Goal: Transaction & Acquisition: Book appointment/travel/reservation

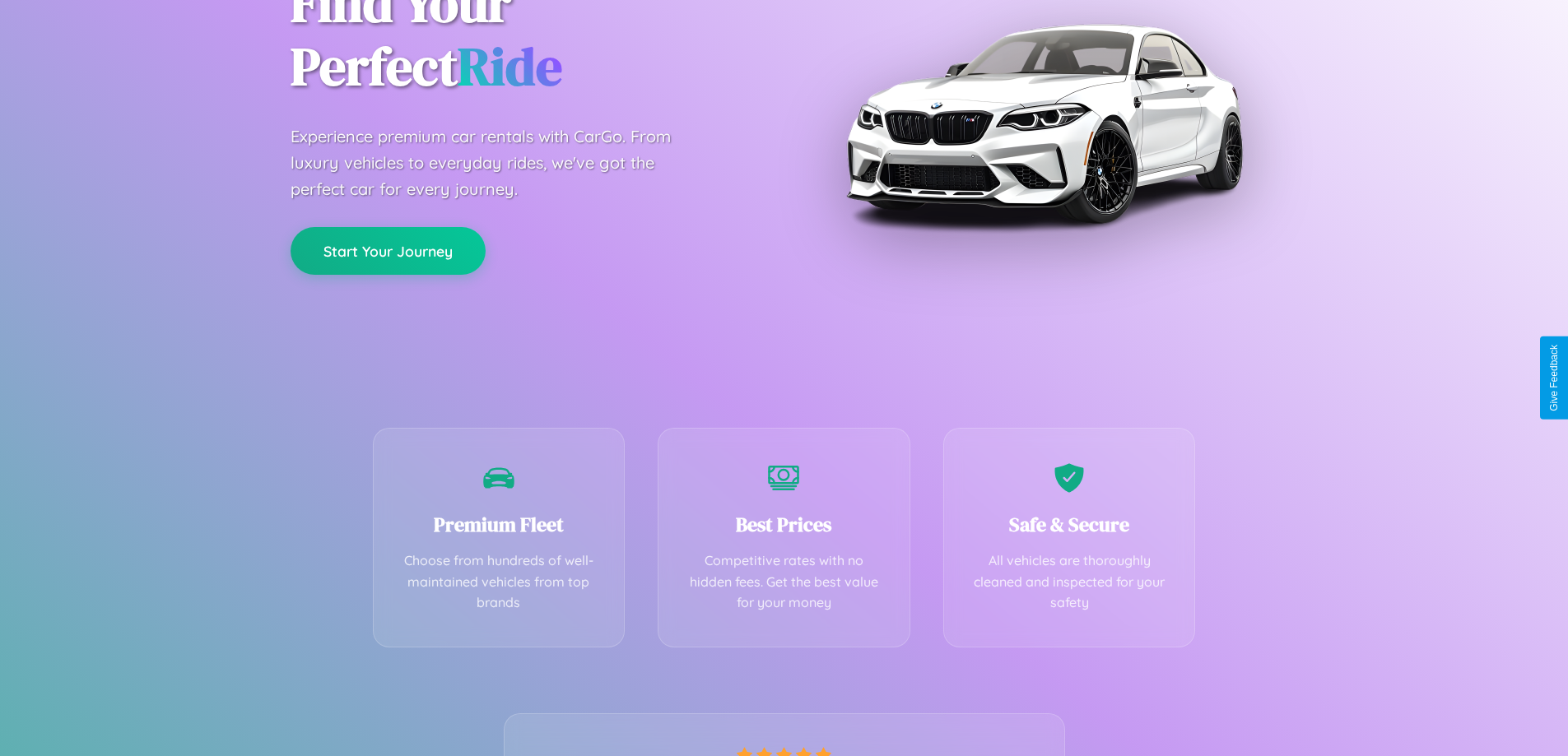
scroll to position [324, 0]
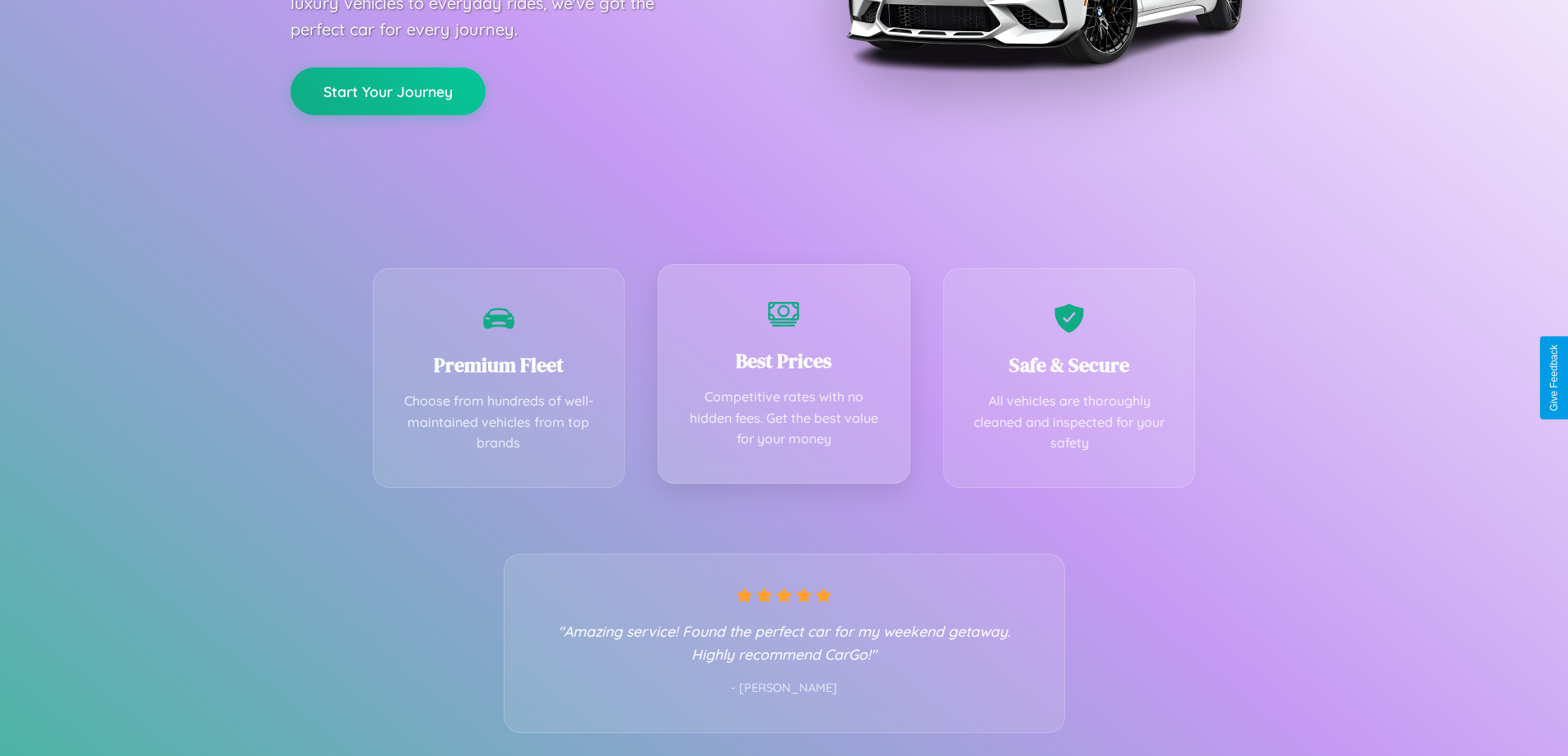
click at [784, 377] on div "Best Prices Competitive rates with no hidden fees. Get the best value for your …" at bounding box center [784, 374] width 253 height 220
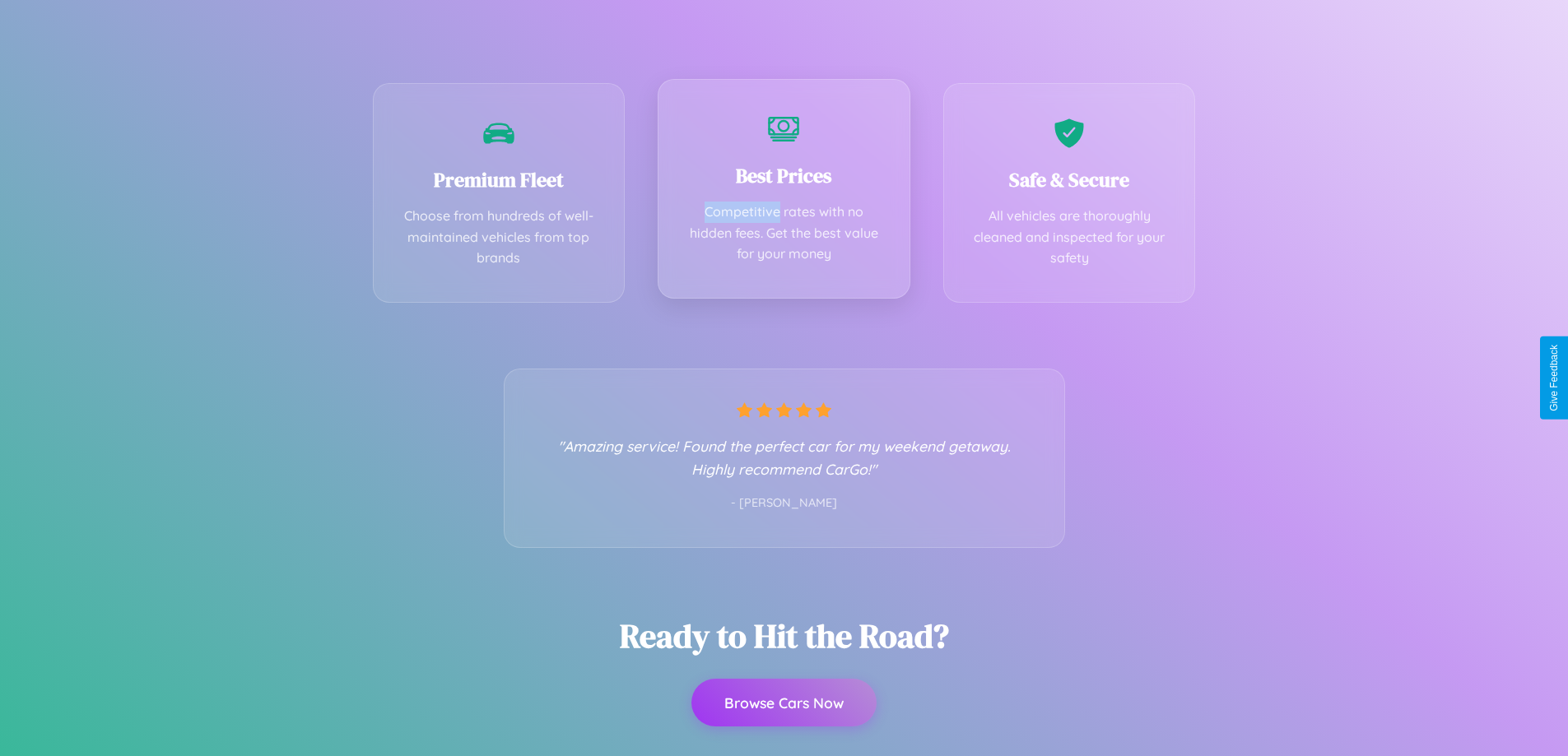
scroll to position [0, 0]
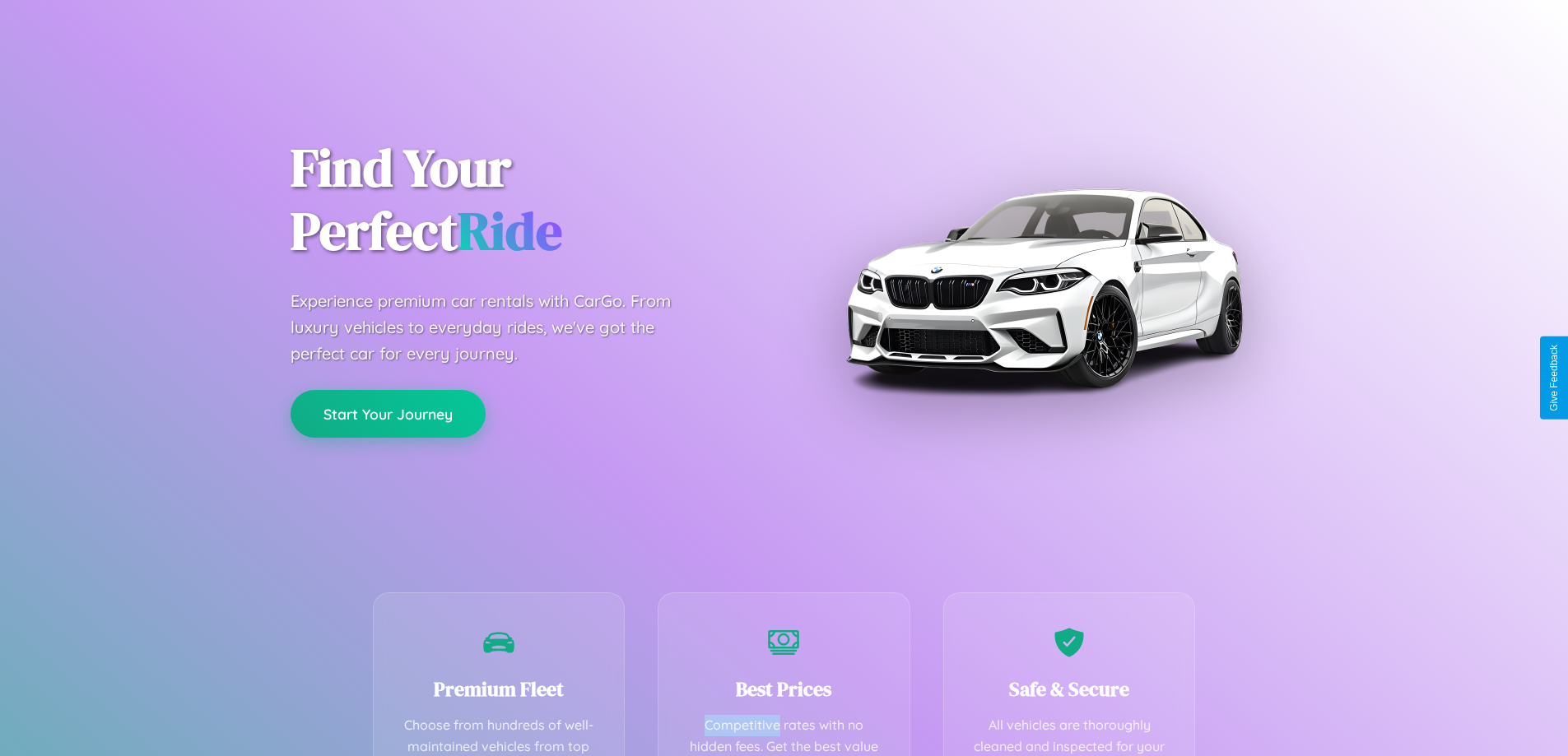
click at [387, 413] on button "Start Your Journey" at bounding box center [388, 413] width 195 height 48
click at [387, 413] on button "Start Your Journey" at bounding box center [388, 413] width 195 height 48
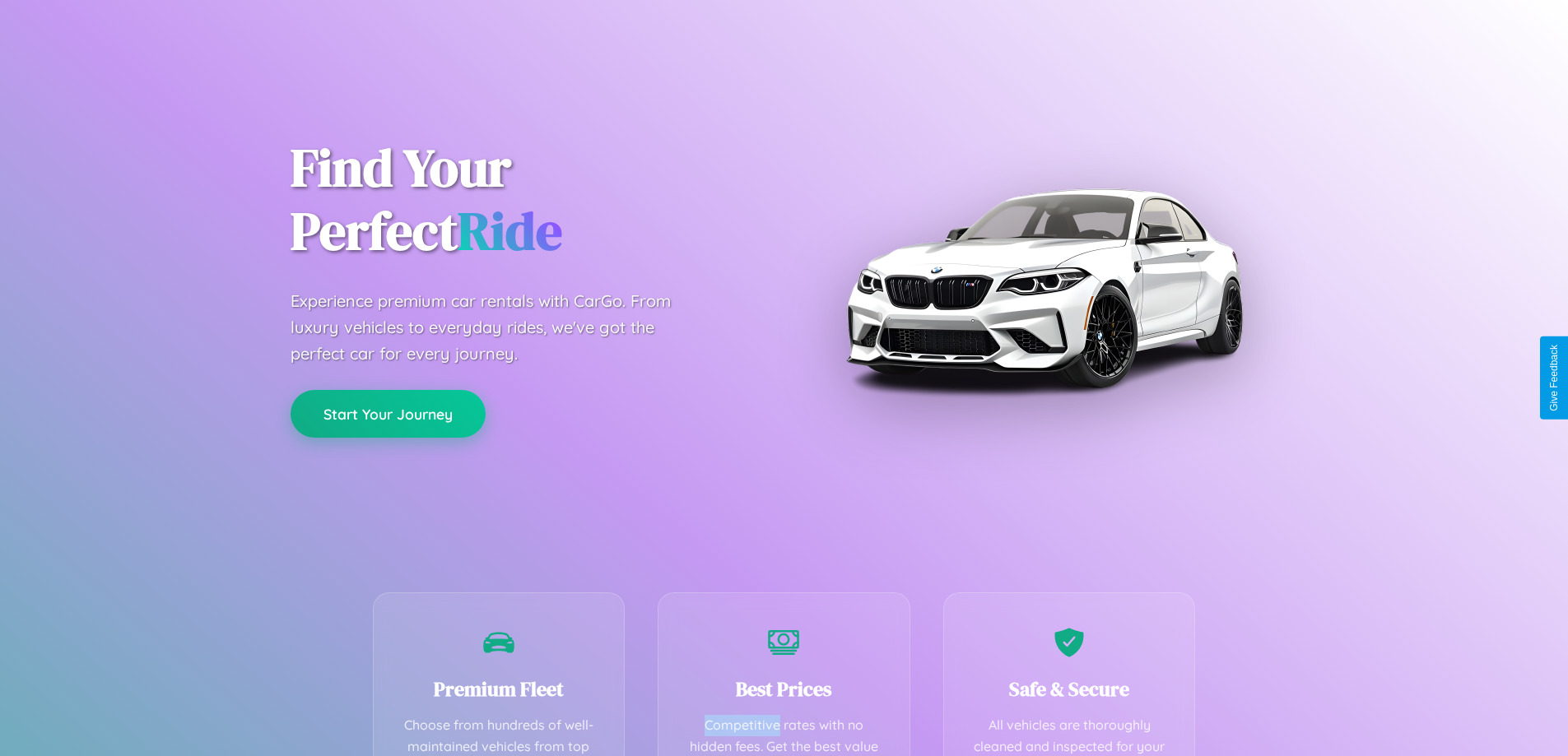
click at [387, 413] on button "Start Your Journey" at bounding box center [388, 413] width 195 height 48
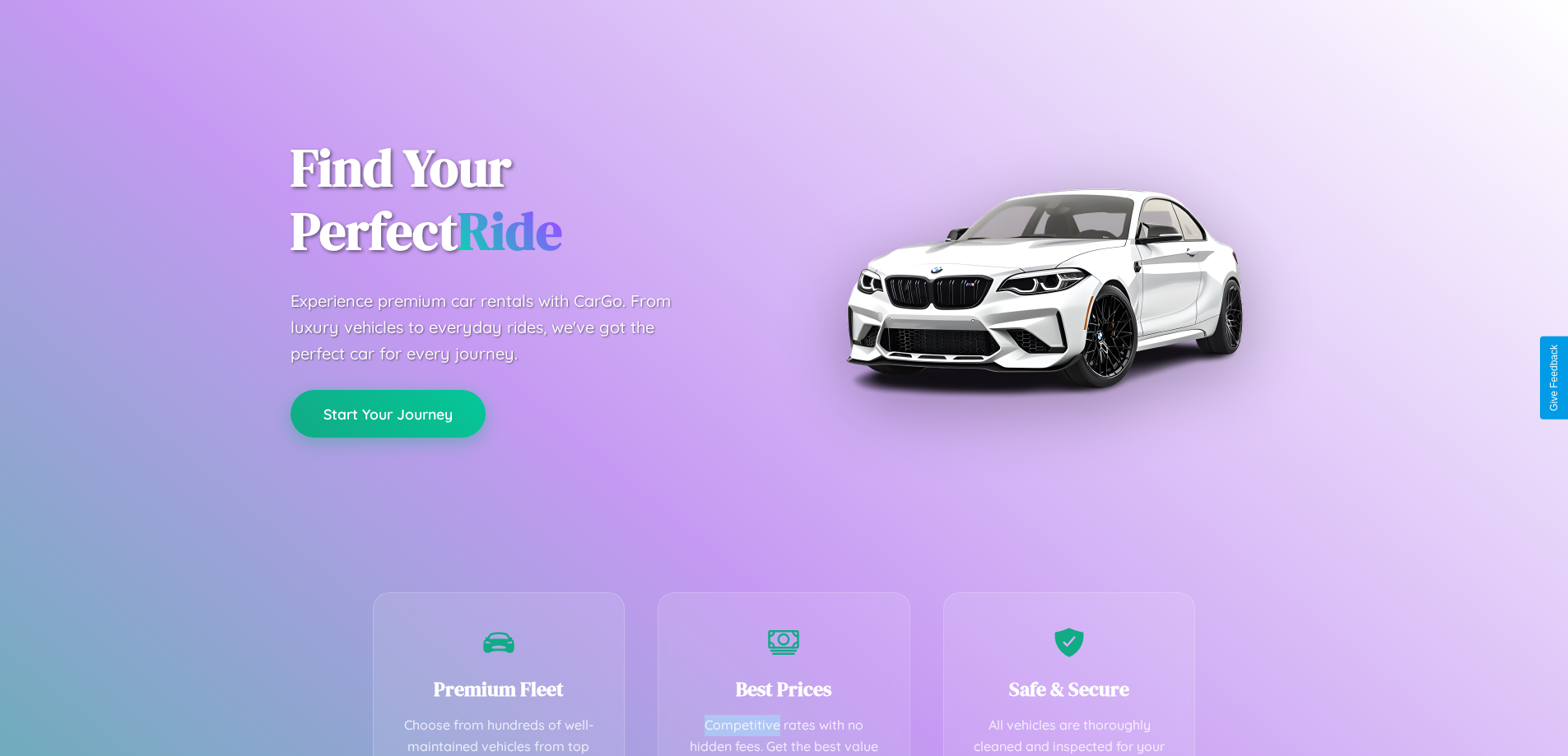
click at [387, 413] on button "Start Your Journey" at bounding box center [388, 413] width 195 height 48
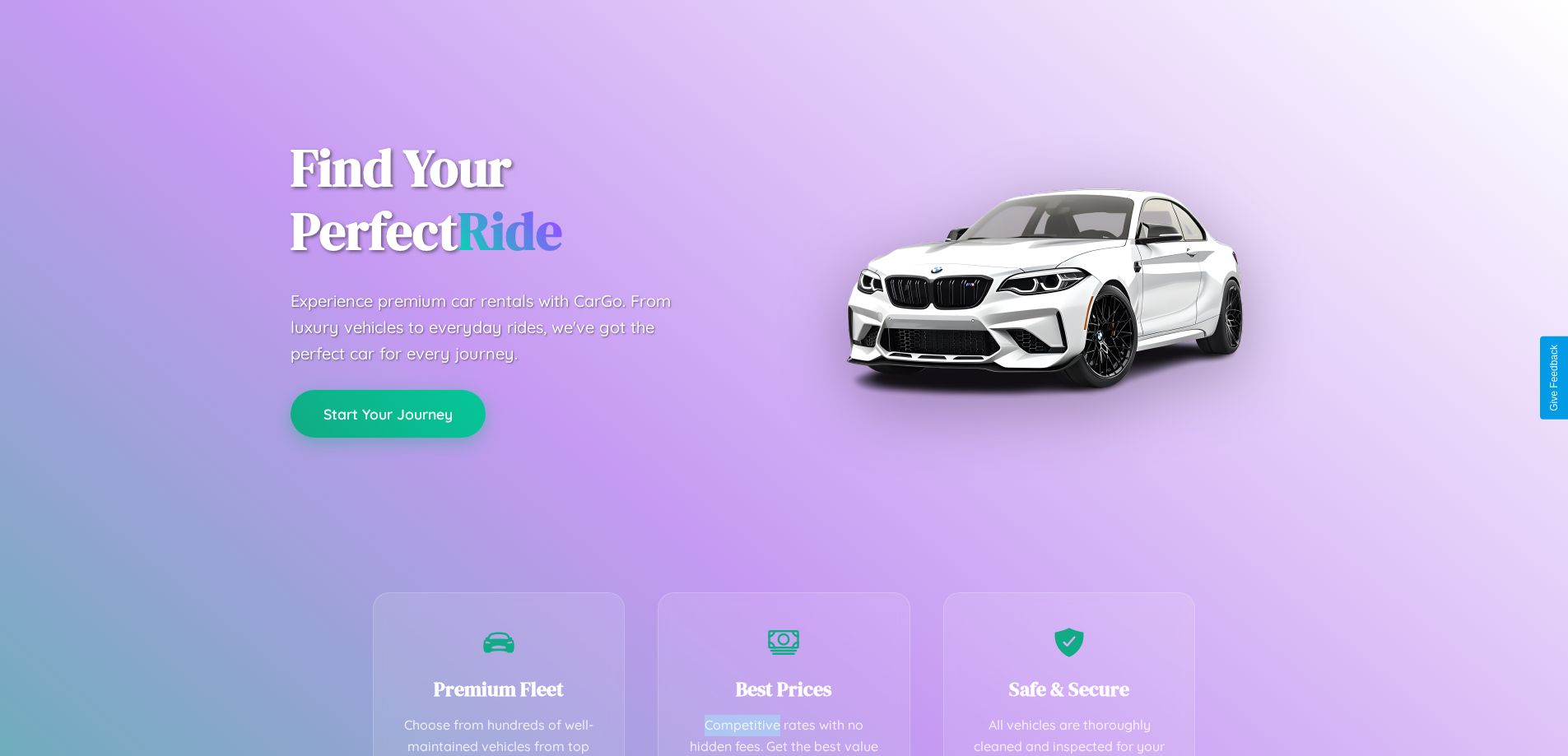
click at [387, 413] on button "Start Your Journey" at bounding box center [388, 413] width 195 height 48
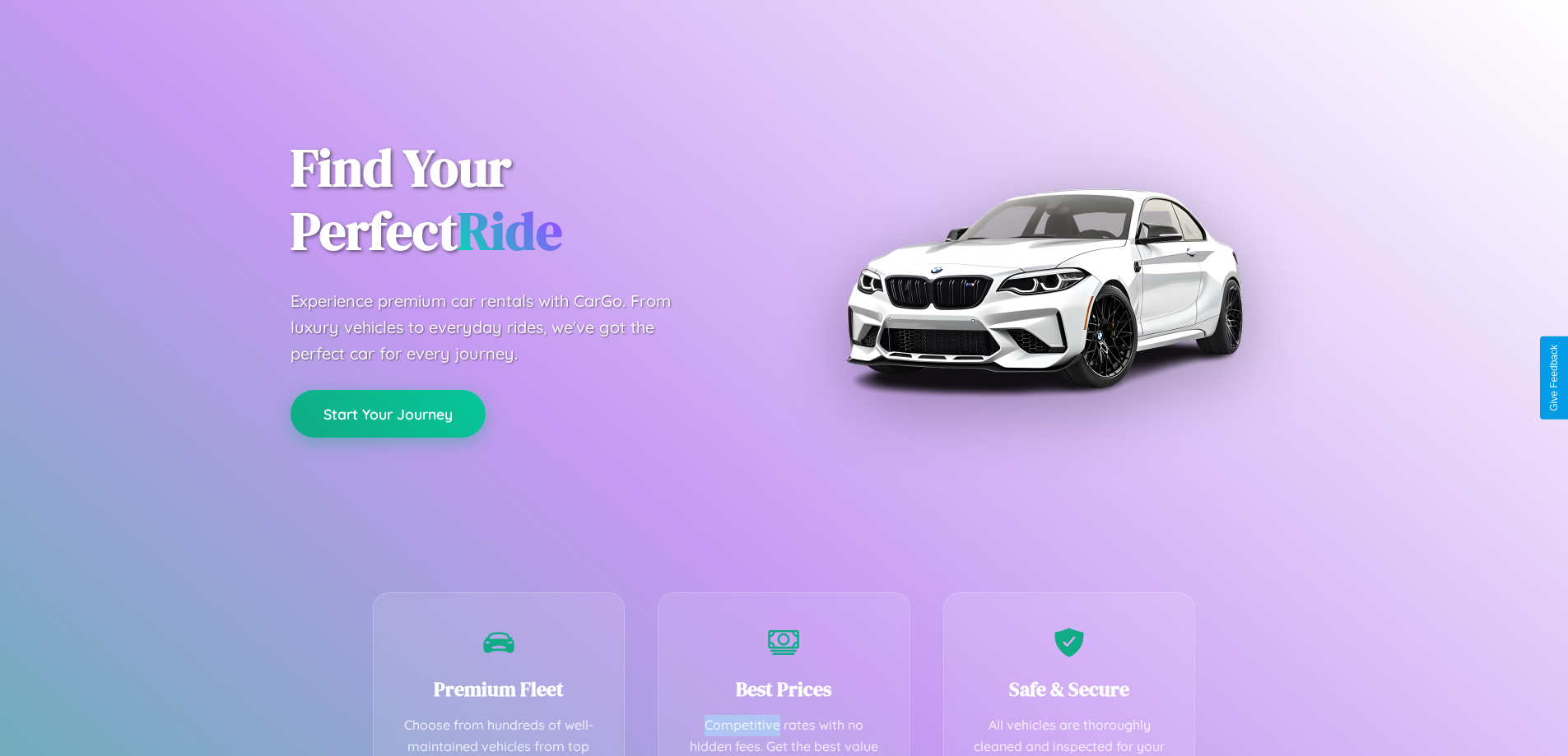
click at [387, 413] on button "Start Your Journey" at bounding box center [388, 413] width 195 height 48
